Goal: Task Accomplishment & Management: Manage account settings

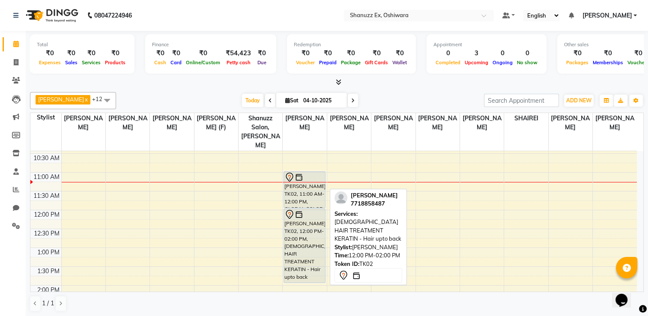
scroll to position [90, 0]
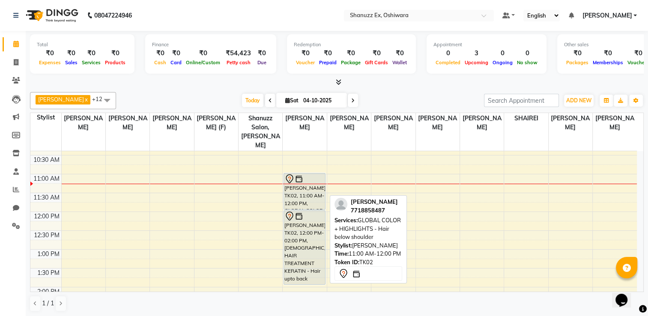
click at [300, 180] on div "[PERSON_NAME], TK02, 11:00 AM-12:00 PM, GLOBAL COLOR + HIGHLIGHTS - Hair below …" at bounding box center [304, 191] width 41 height 36
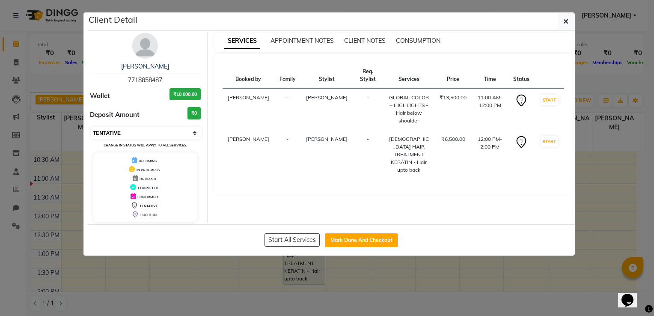
click at [188, 130] on select "Select IN SERVICE CONFIRMED TENTATIVE CHECK IN MARK DONE DROPPED UPCOMING" at bounding box center [146, 133] width 111 height 12
select select "8"
click at [91, 127] on select "Select IN SERVICE CONFIRMED TENTATIVE CHECK IN MARK DONE DROPPED UPCOMING" at bounding box center [146, 133] width 111 height 12
click at [161, 273] on ngb-modal-window "Client Detail [PERSON_NAME] 7718858487 Wallet ₹10,000.00 Deposit Amount ₹0 Sele…" at bounding box center [327, 158] width 654 height 316
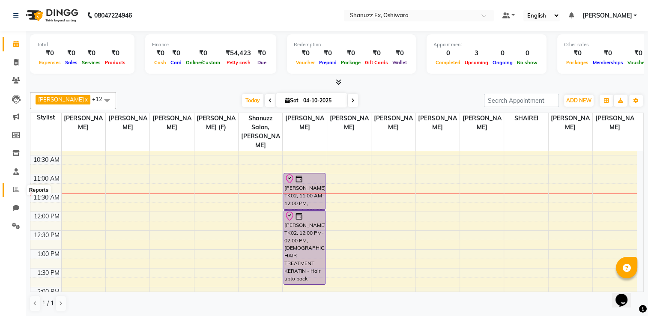
click at [14, 189] on icon at bounding box center [16, 189] width 6 height 6
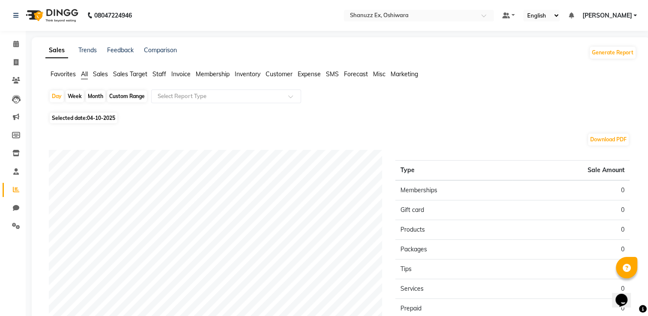
click at [103, 112] on div "Day Week Month Custom Range Select Report Type Selected date: [DATE] Download P…" at bounding box center [340, 247] width 591 height 316
click at [99, 119] on span "04-10-2025" at bounding box center [101, 118] width 28 height 6
select select "10"
select select "2025"
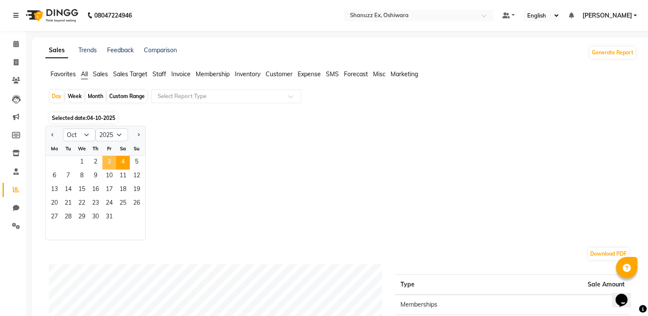
click at [112, 161] on span "3" at bounding box center [109, 163] width 14 height 14
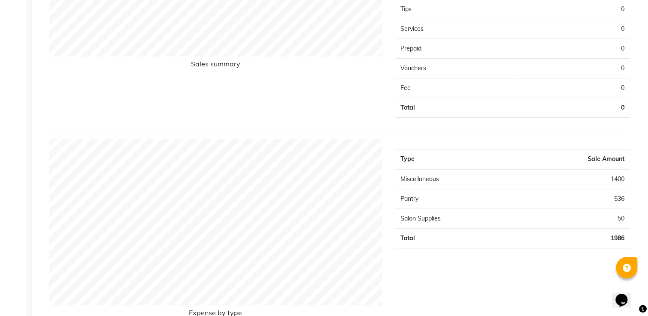
scroll to position [521, 0]
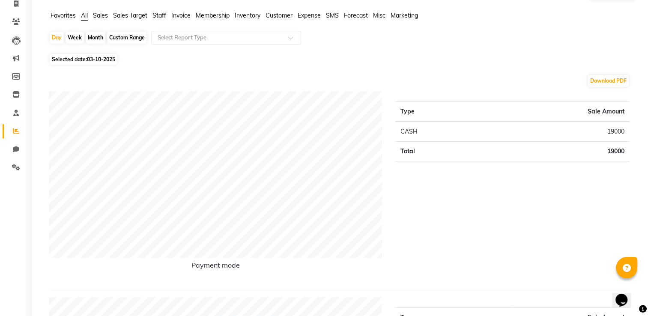
scroll to position [0, 0]
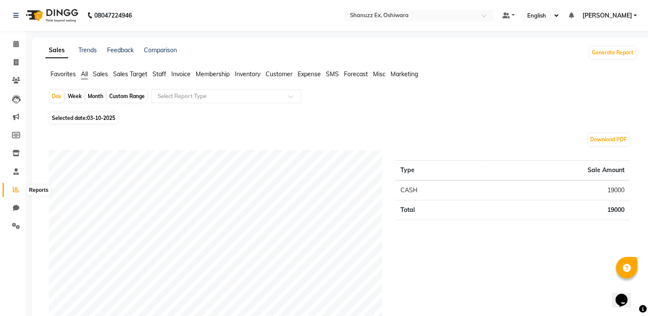
click at [14, 188] on icon at bounding box center [16, 189] width 6 height 6
